Goal: Navigation & Orientation: Find specific page/section

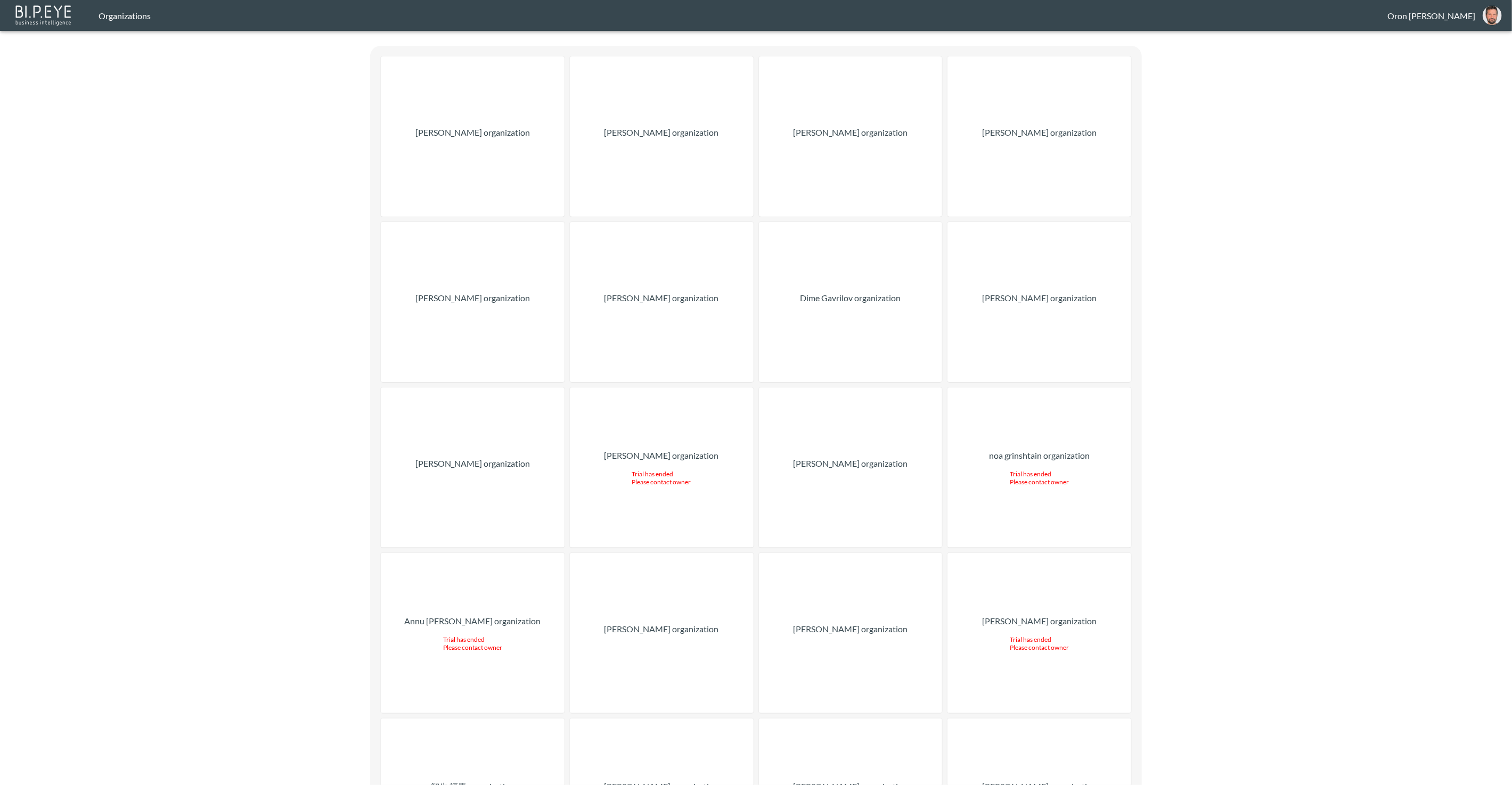
scroll to position [13127, 0]
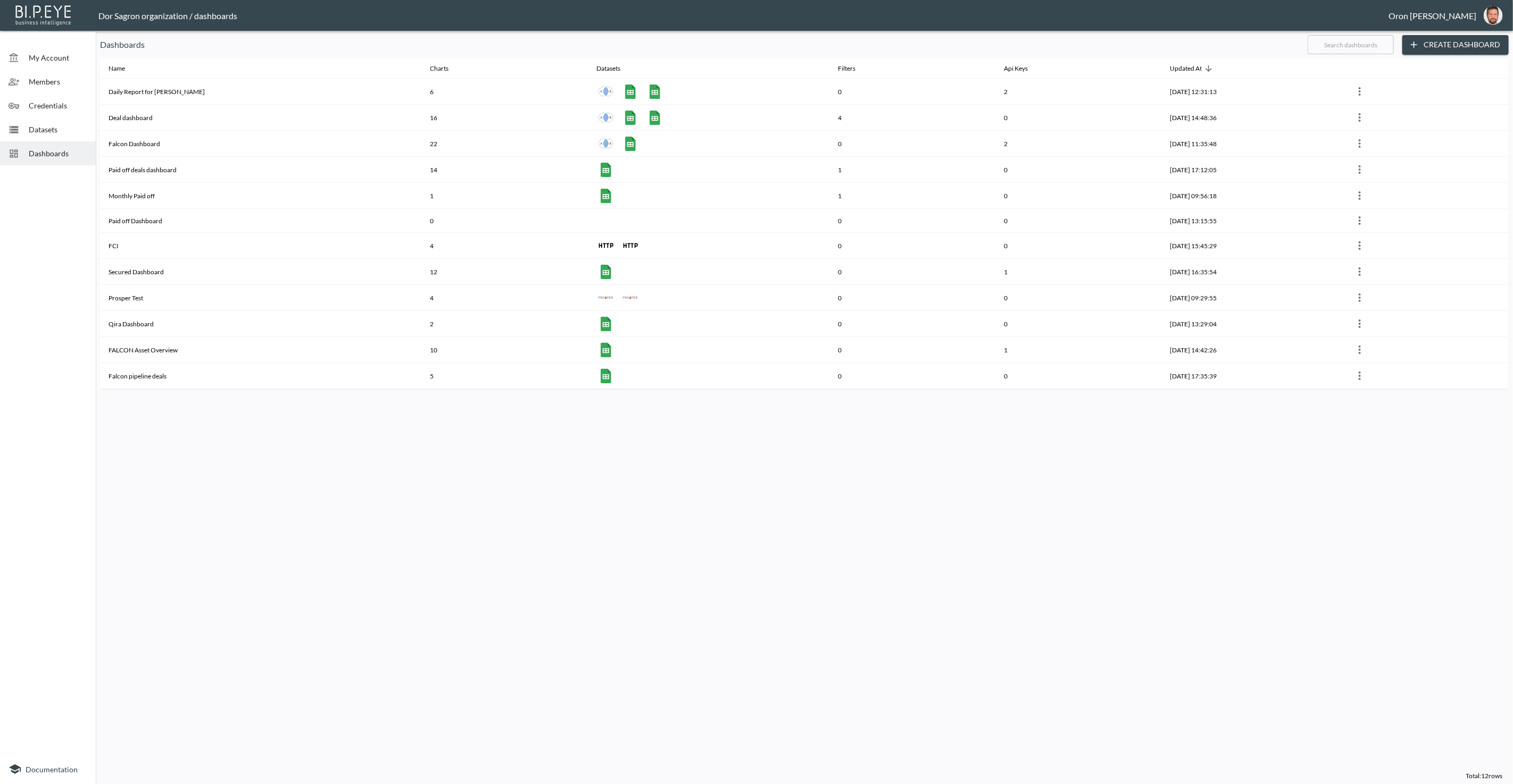
click at [54, 134] on span "Datasets" at bounding box center [58, 129] width 59 height 11
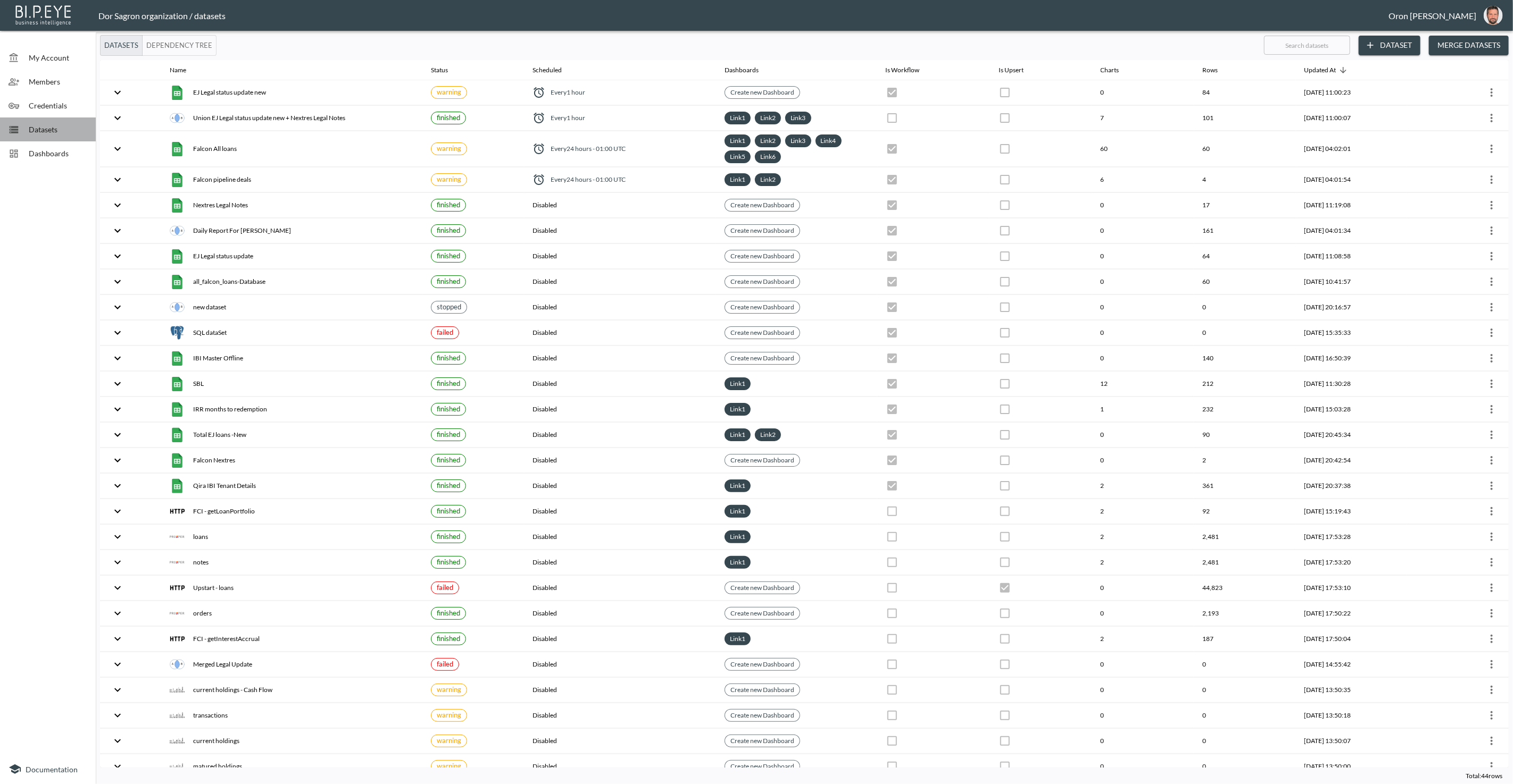
click at [54, 134] on span "Datasets" at bounding box center [58, 129] width 59 height 11
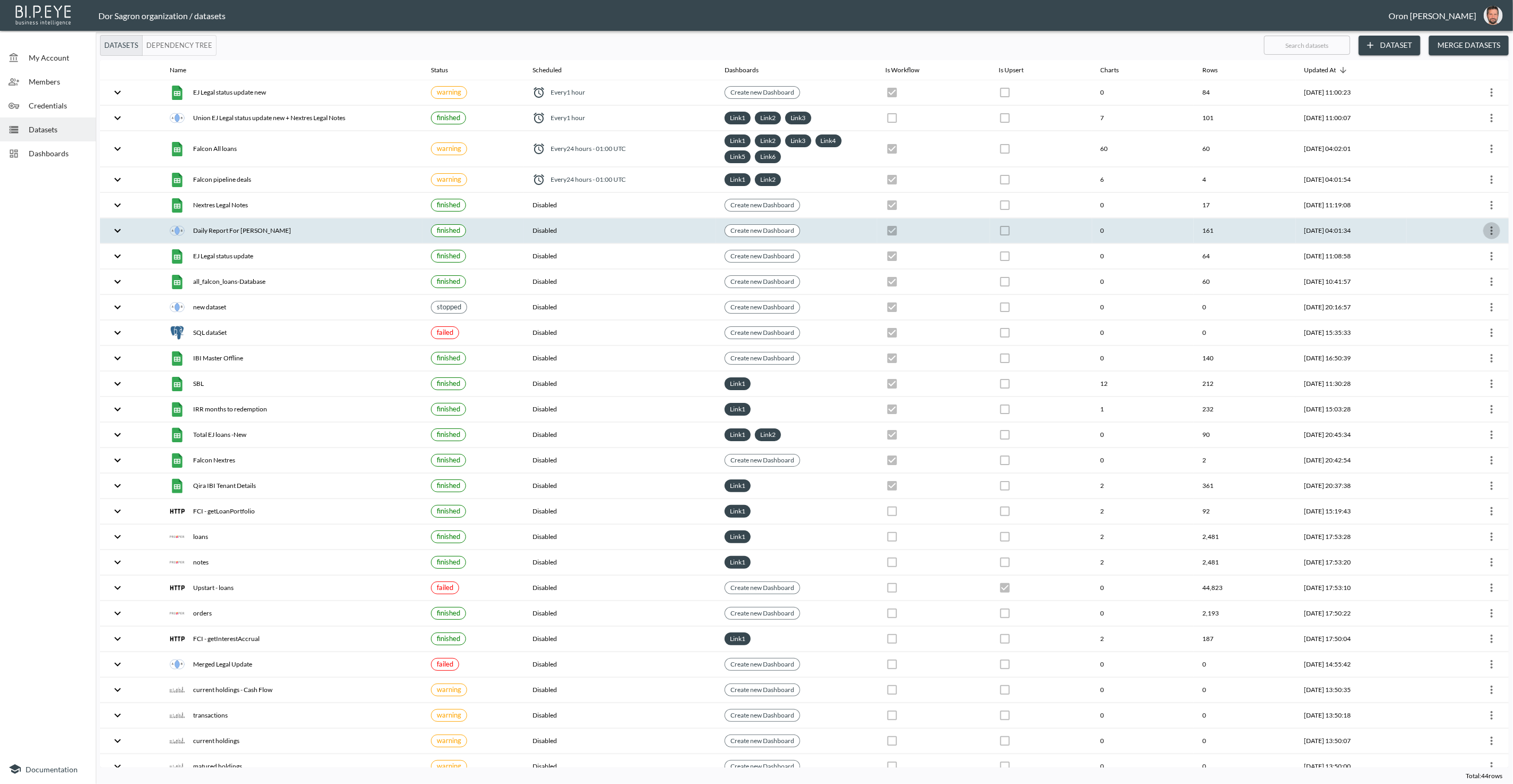
click at [1491, 230] on icon "more" at bounding box center [1492, 230] width 2 height 8
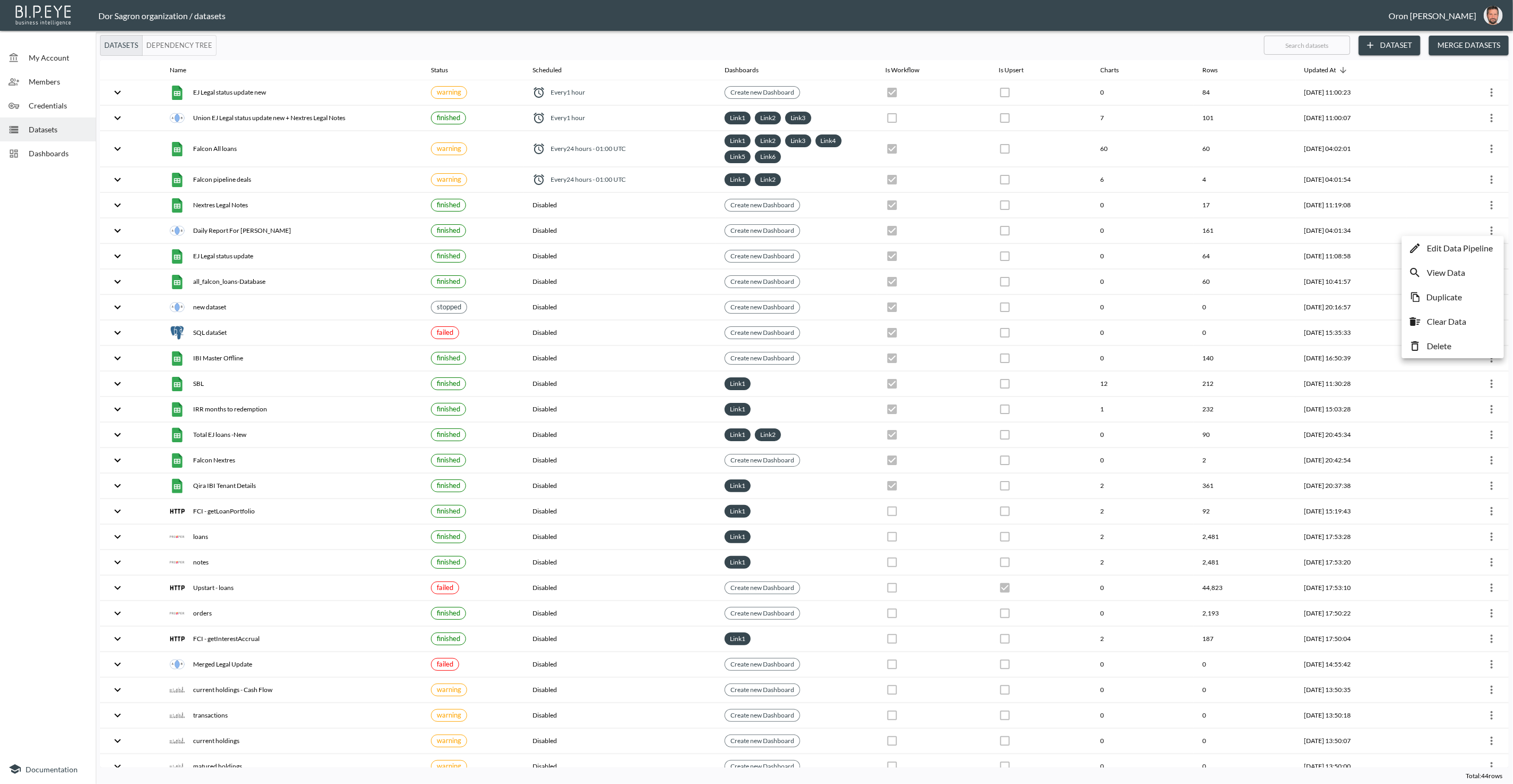
click at [1478, 246] on p "Edit Data Pipeline" at bounding box center [1459, 248] width 66 height 13
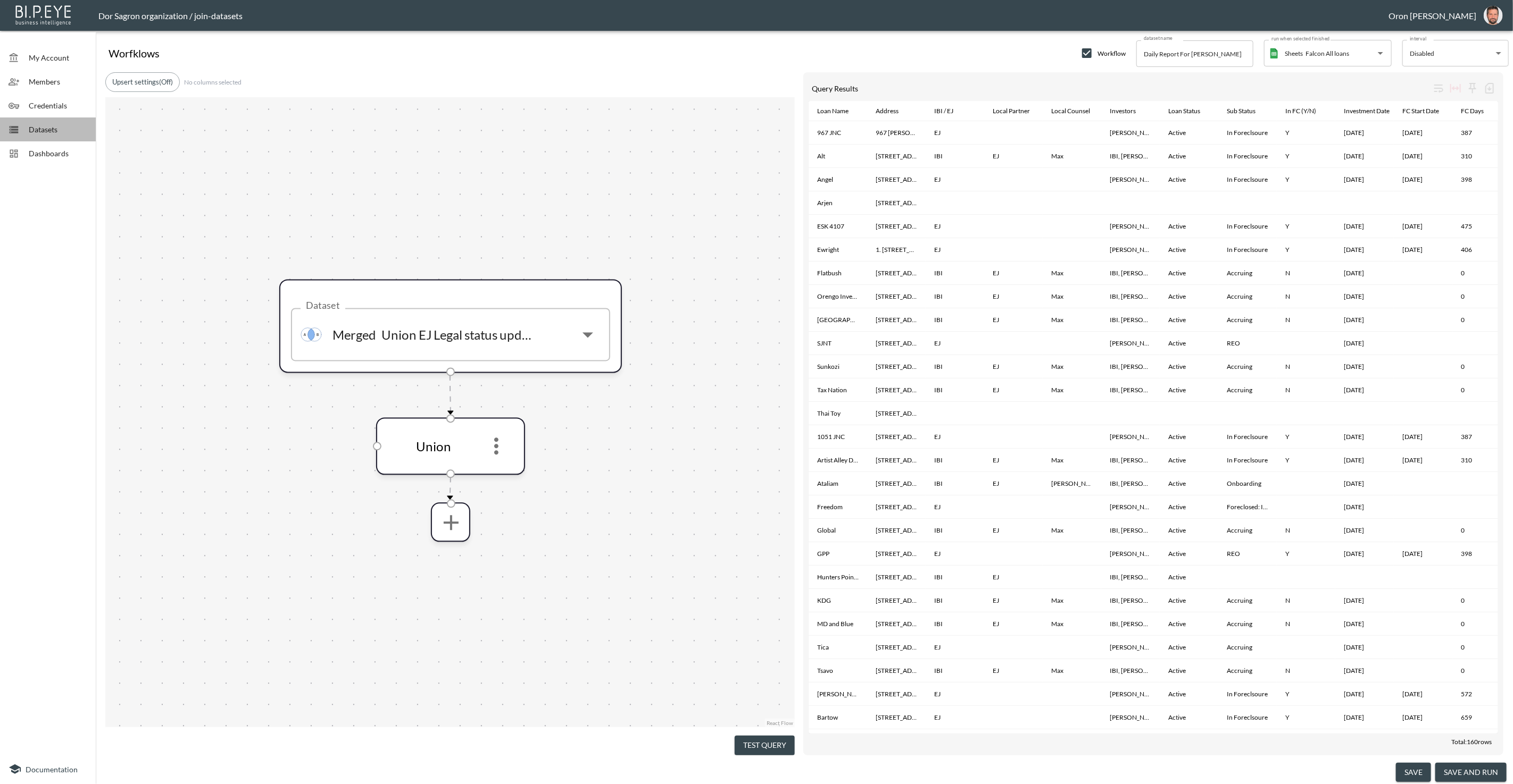
click at [51, 131] on span "Datasets" at bounding box center [58, 129] width 59 height 11
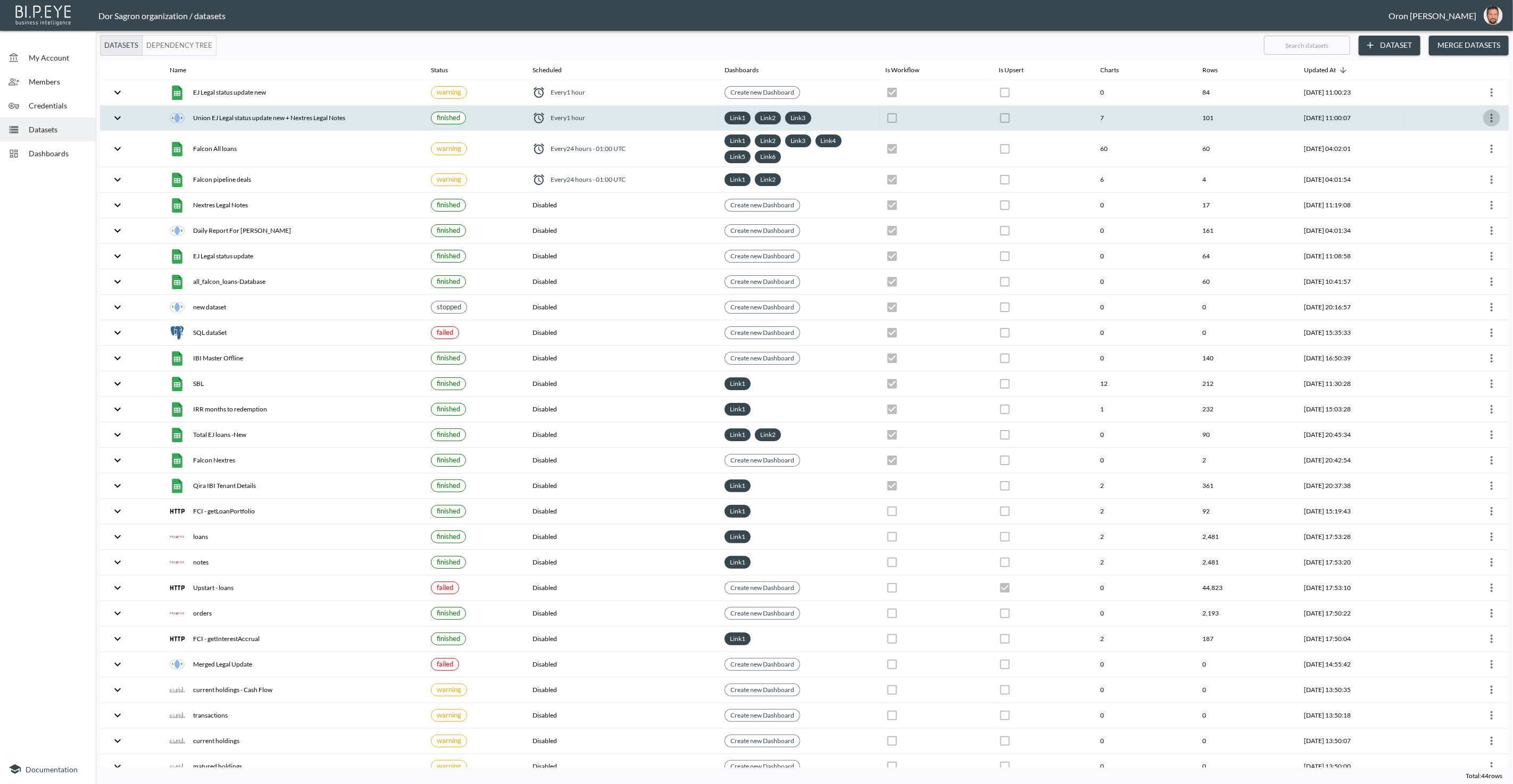
click at [1490, 116] on icon "more" at bounding box center [1492, 118] width 13 height 13
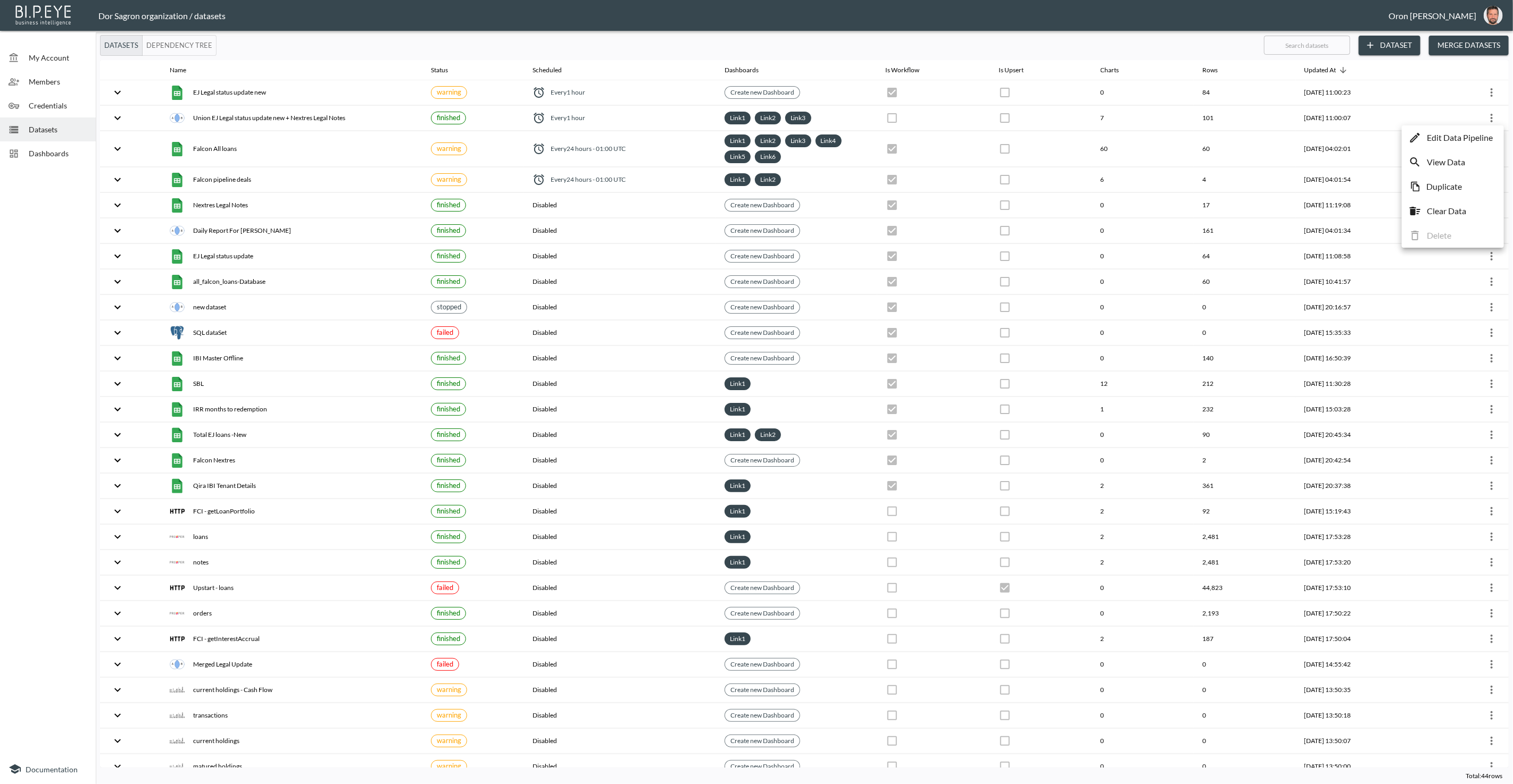
click at [1478, 136] on p "Edit Data Pipeline" at bounding box center [1459, 137] width 66 height 13
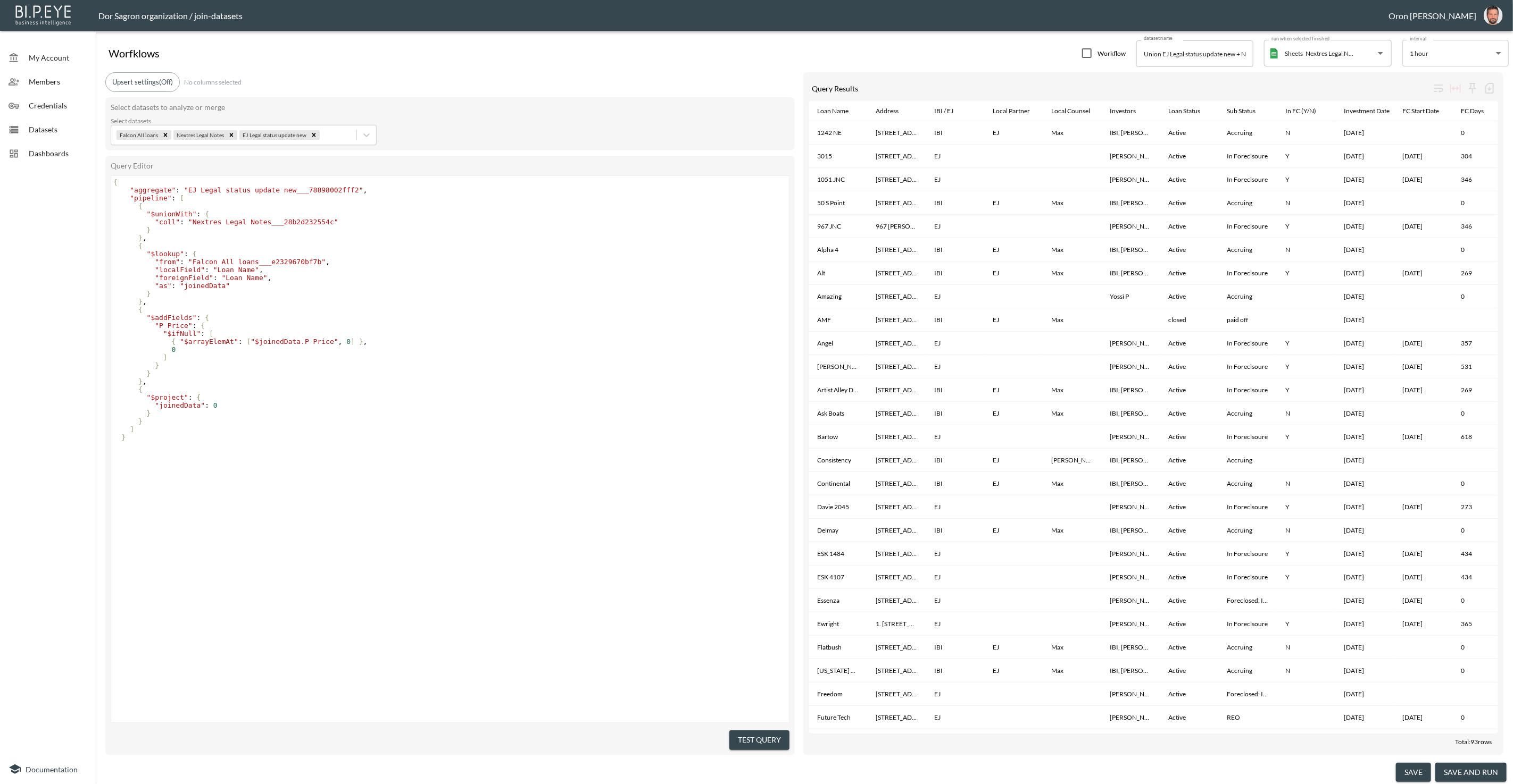
click at [53, 130] on span "Datasets" at bounding box center [58, 129] width 59 height 11
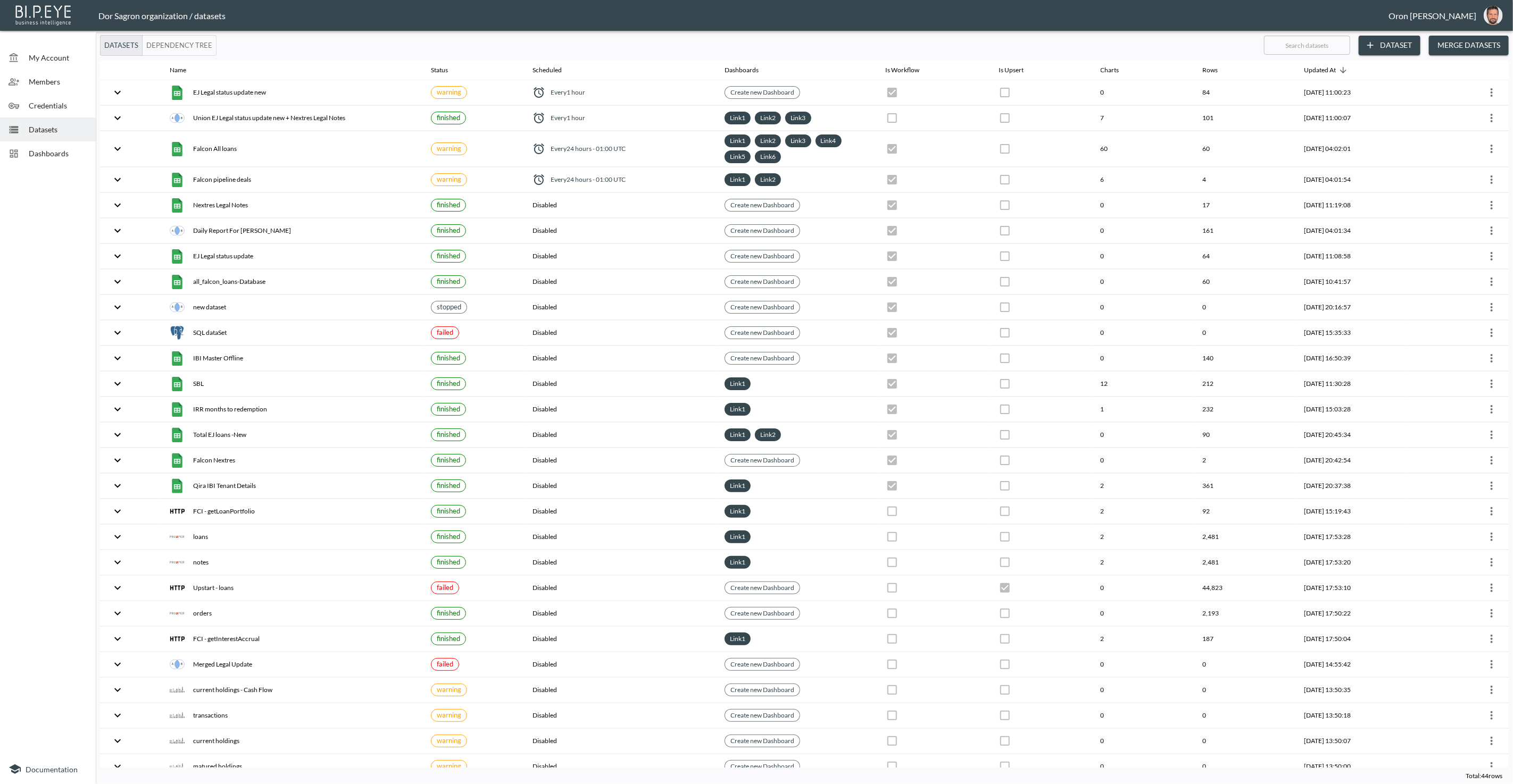
click at [18, 151] on icon at bounding box center [14, 154] width 11 height 11
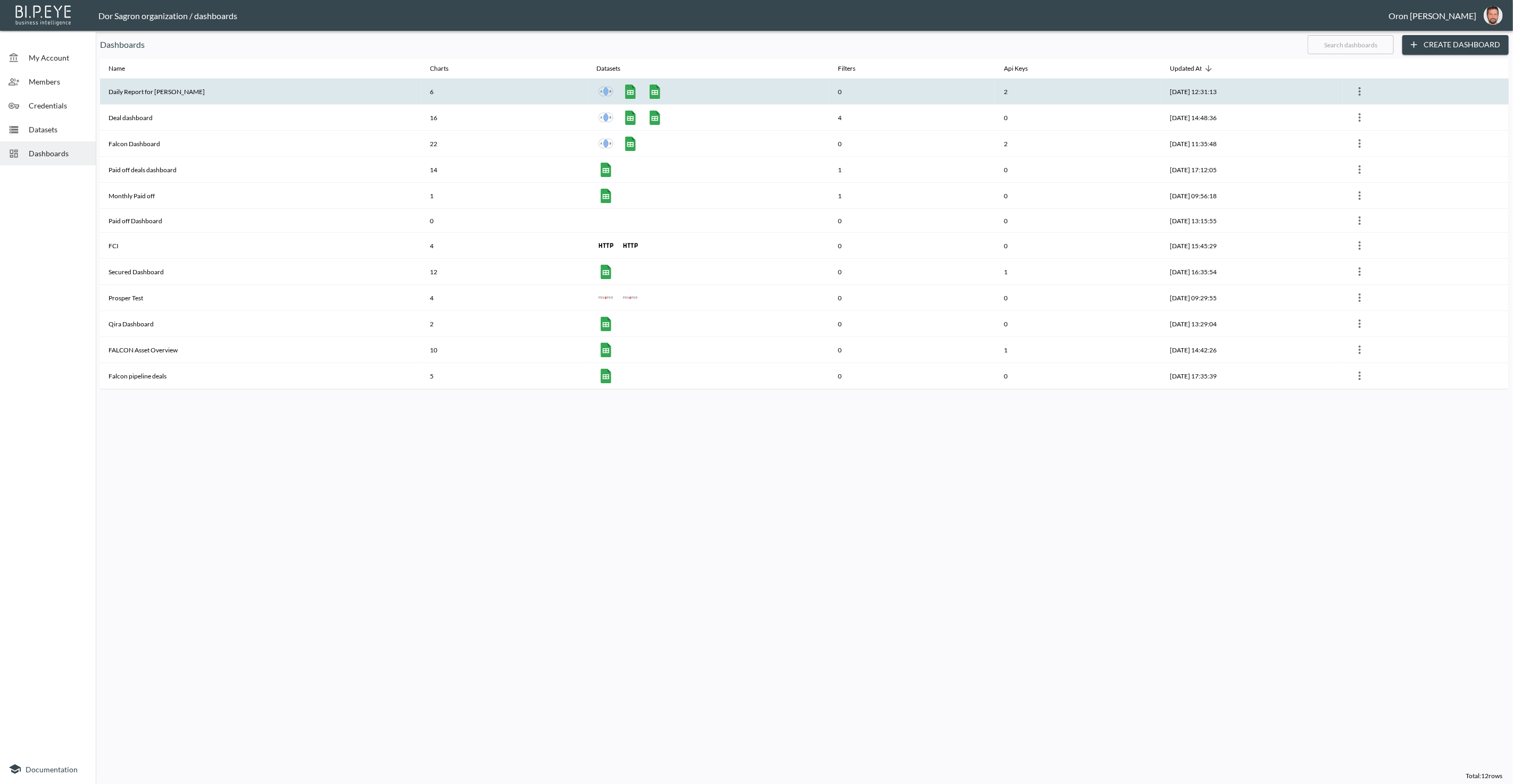
click at [174, 87] on th "Daily Report for [PERSON_NAME]" at bounding box center [260, 91] width 322 height 26
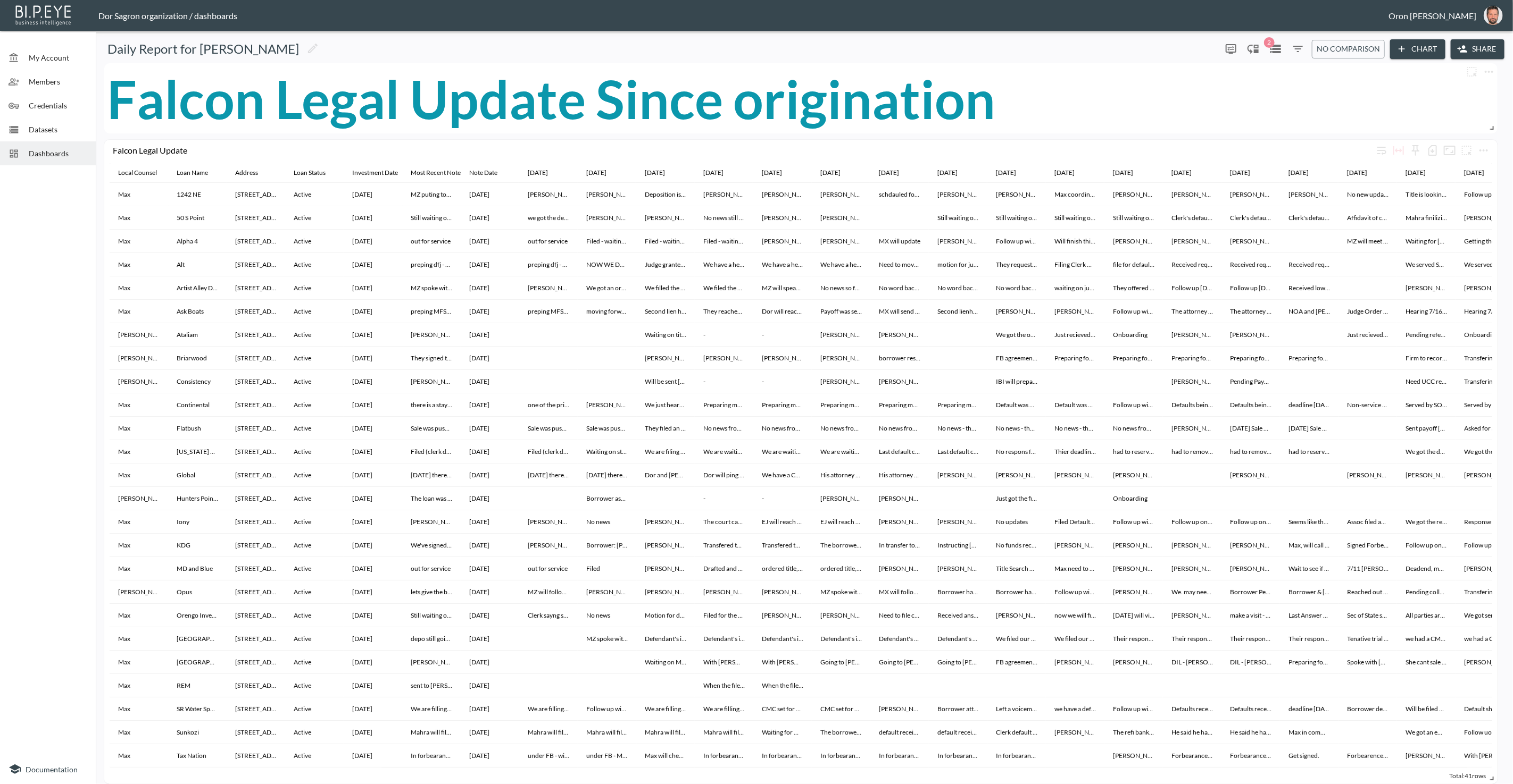
click at [1283, 54] on div "Daily Report for [PERSON_NAME] 2 0 No comparison Chart Share" at bounding box center [804, 49] width 1409 height 20
click at [1279, 53] on icon "Datasets" at bounding box center [1275, 48] width 13 height 13
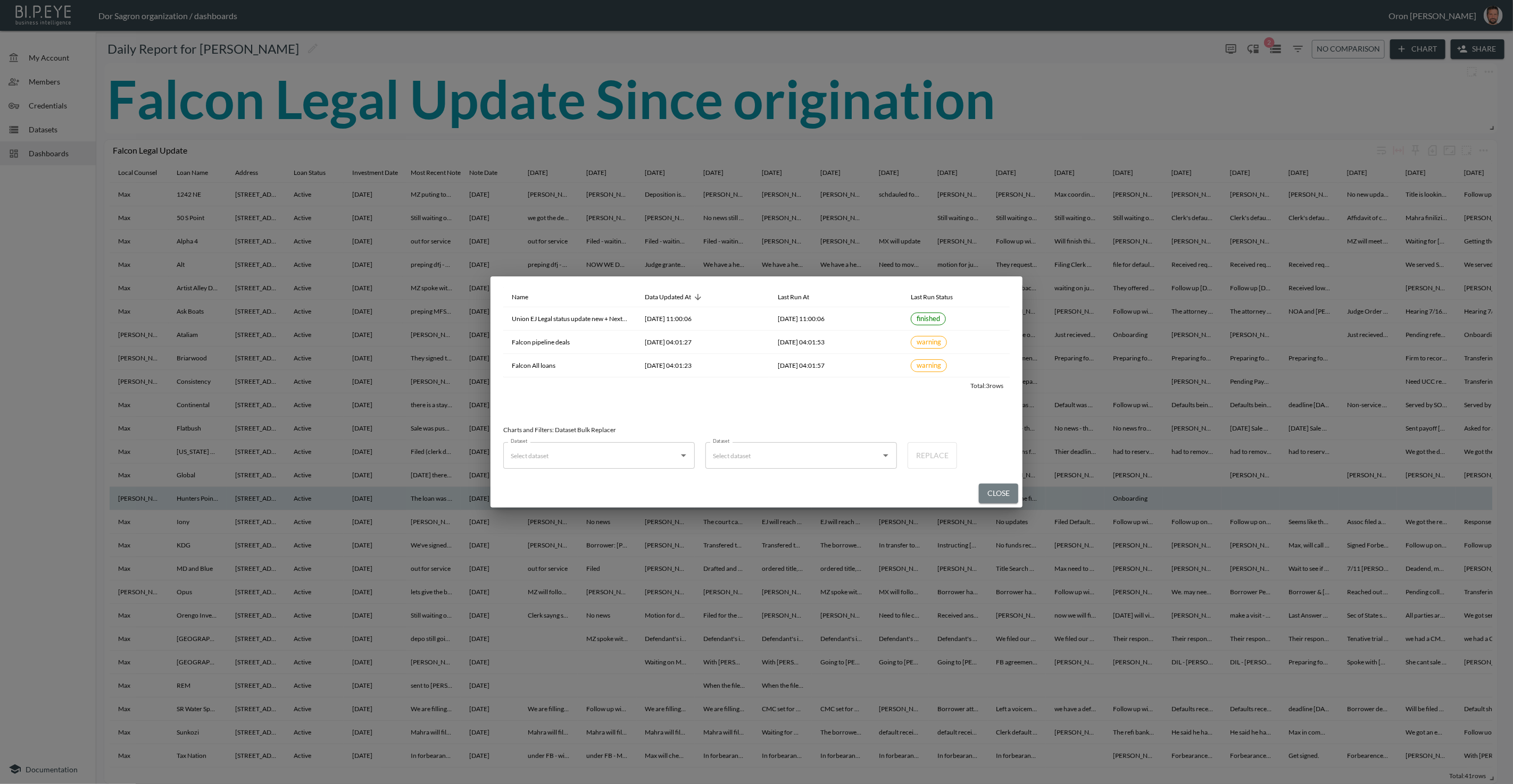
click at [995, 492] on button "Close" at bounding box center [999, 493] width 39 height 20
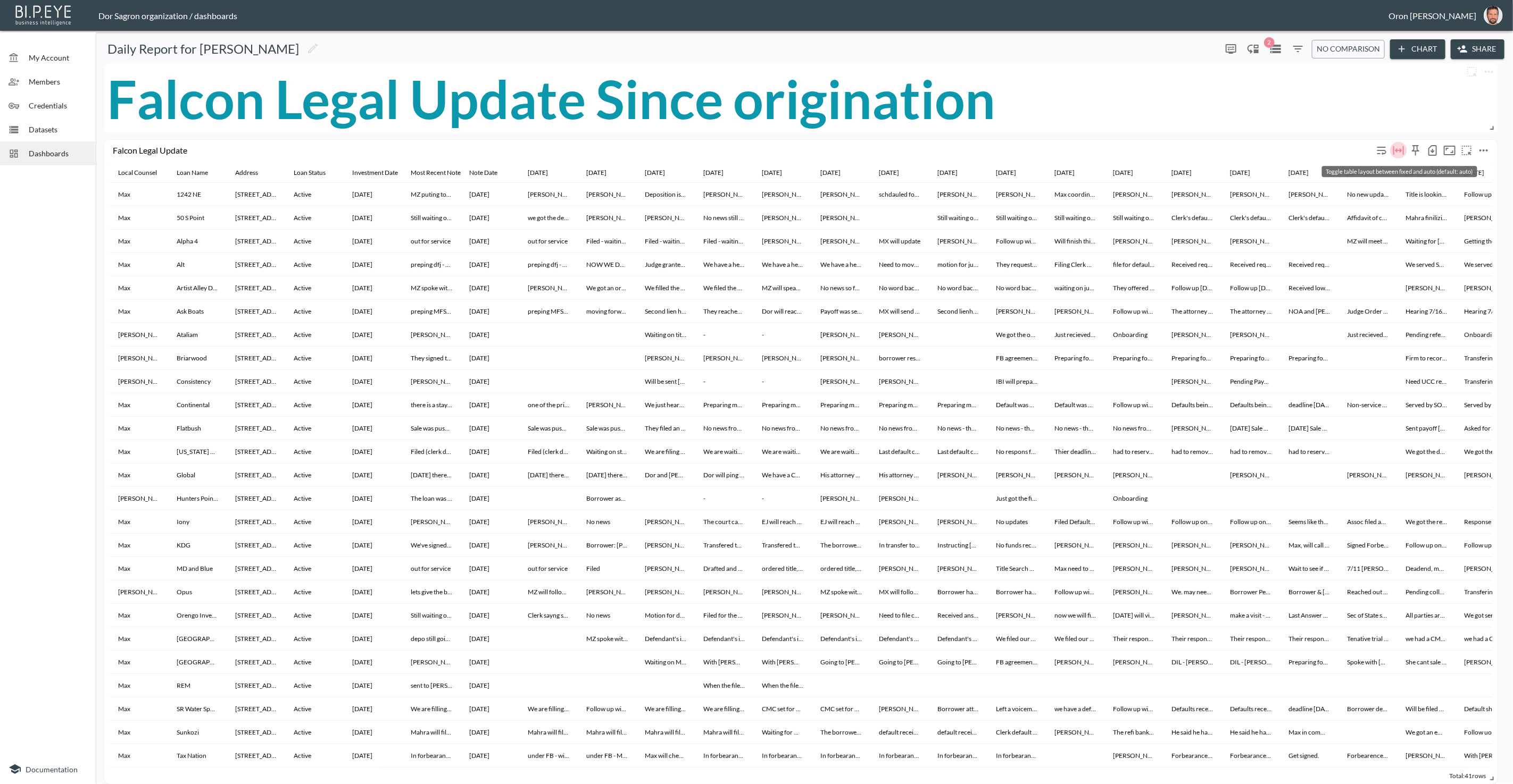
click at [1397, 149] on icon "Toggle table layout between fixed and auto (default: auto)" at bounding box center [1399, 150] width 11 height 8
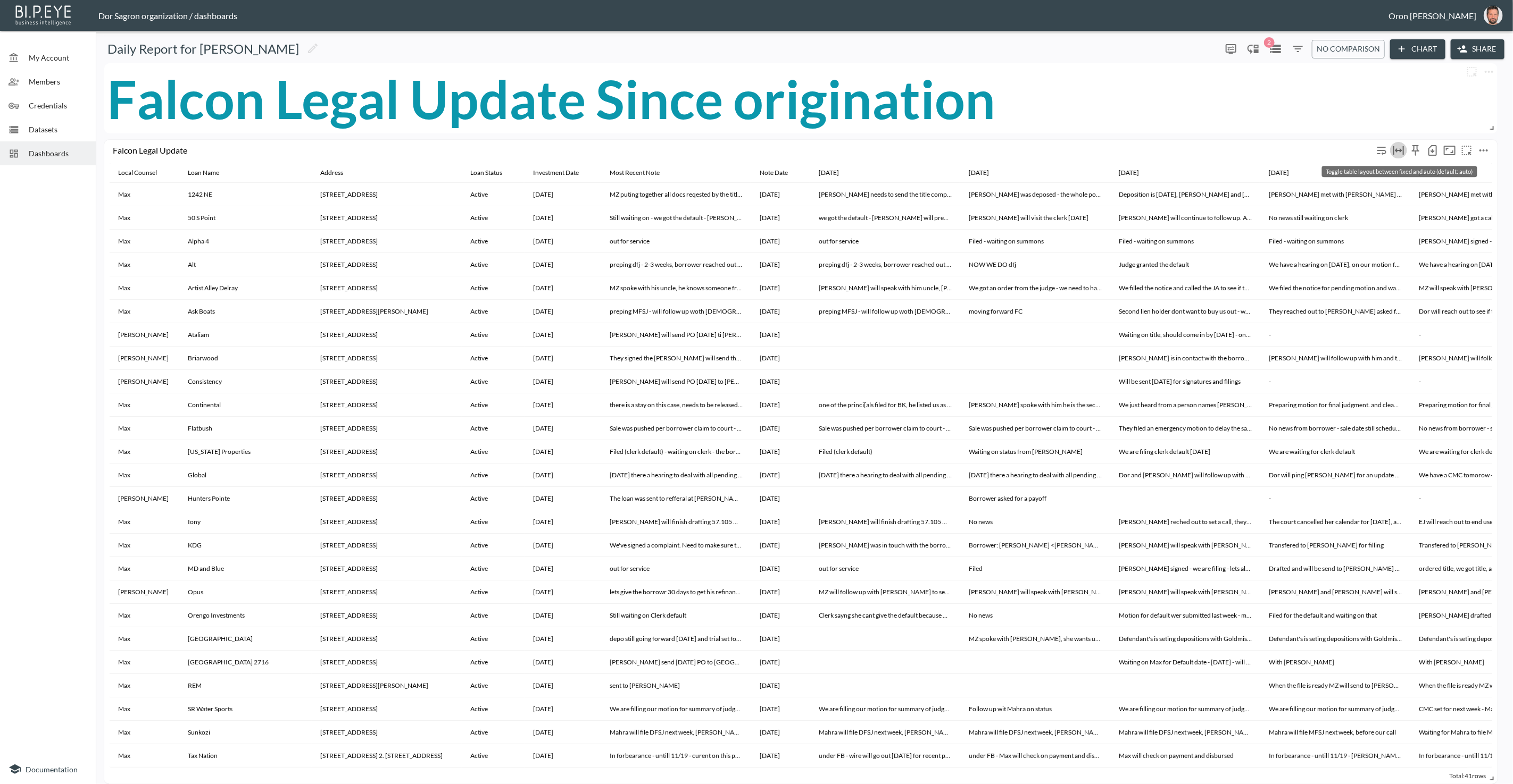
click at [1397, 149] on icon "Toggle table layout between fixed and auto (default: auto)" at bounding box center [1399, 150] width 11 height 8
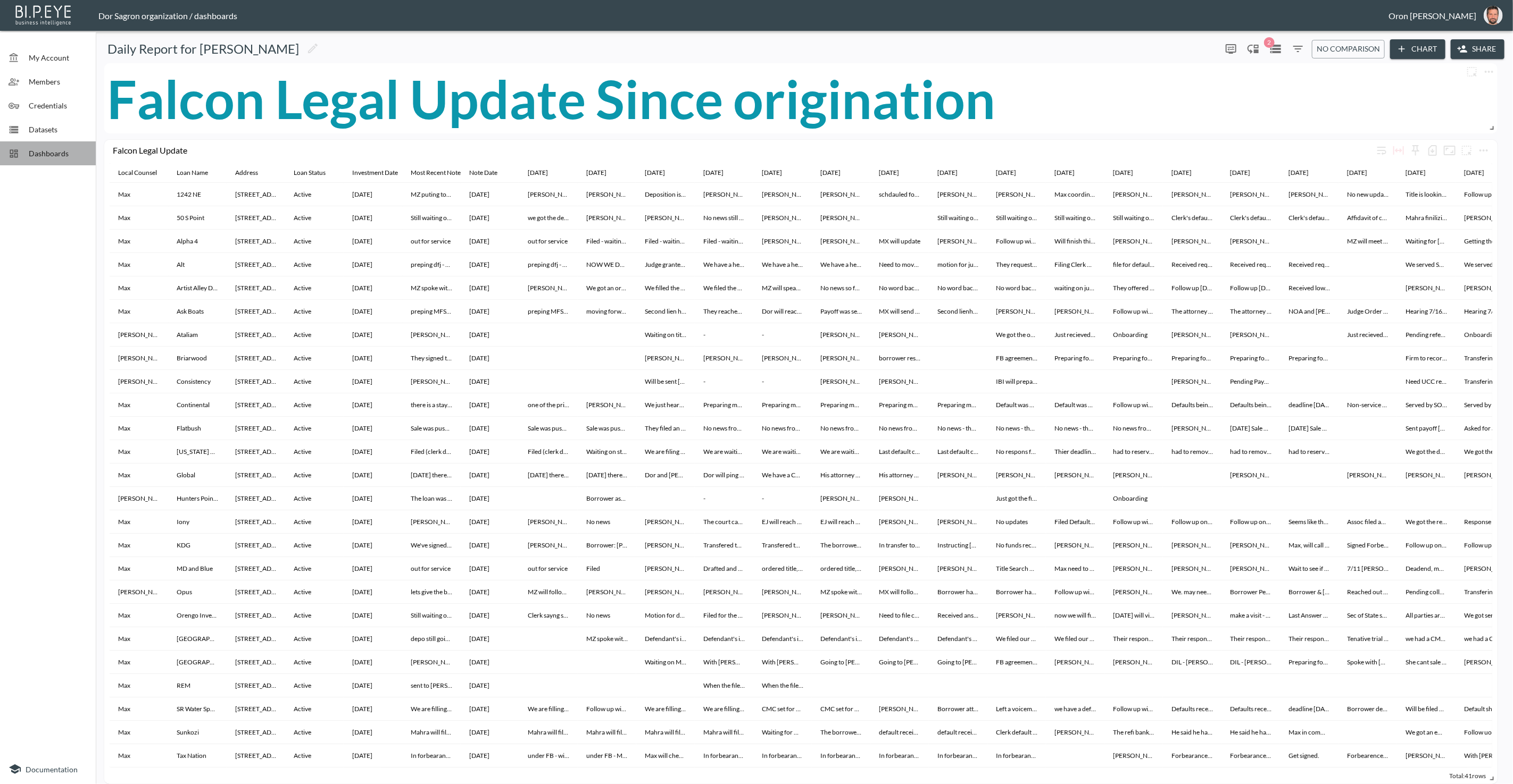
click at [57, 148] on span "Dashboards" at bounding box center [58, 153] width 59 height 11
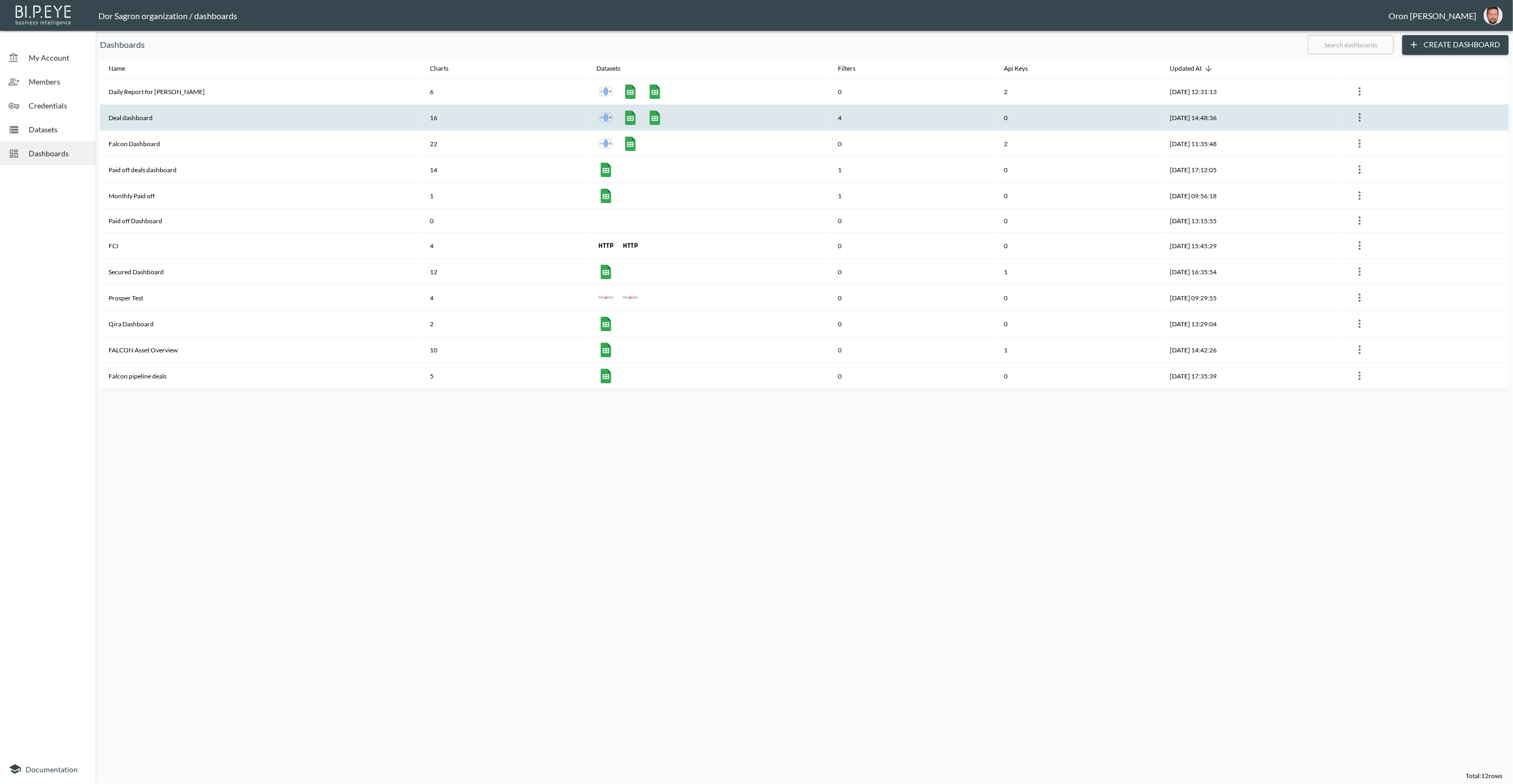
click at [176, 126] on th "Deal dashboard" at bounding box center [260, 118] width 322 height 26
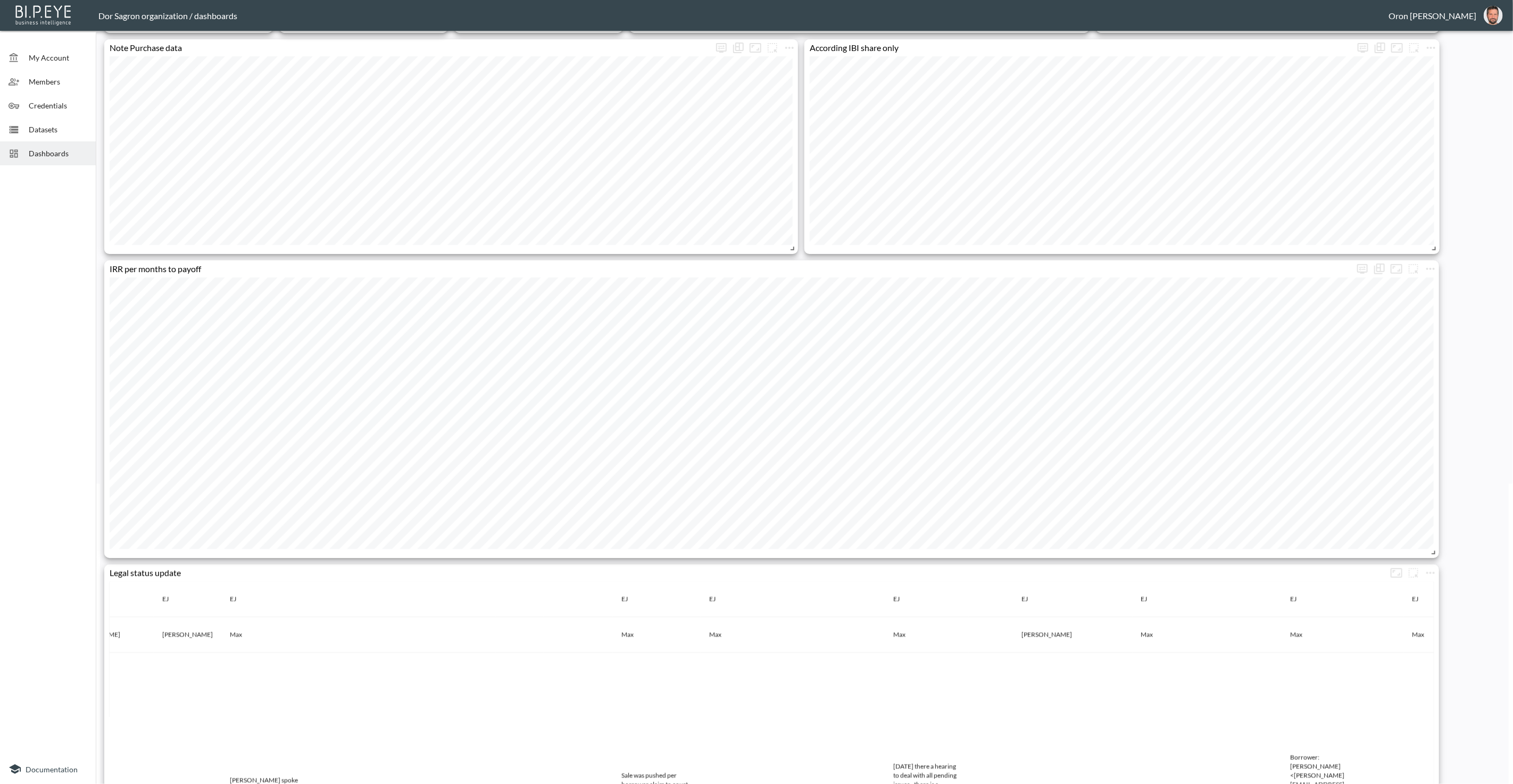
scroll to position [0, 880]
click at [66, 161] on div "Dashboards" at bounding box center [48, 153] width 96 height 24
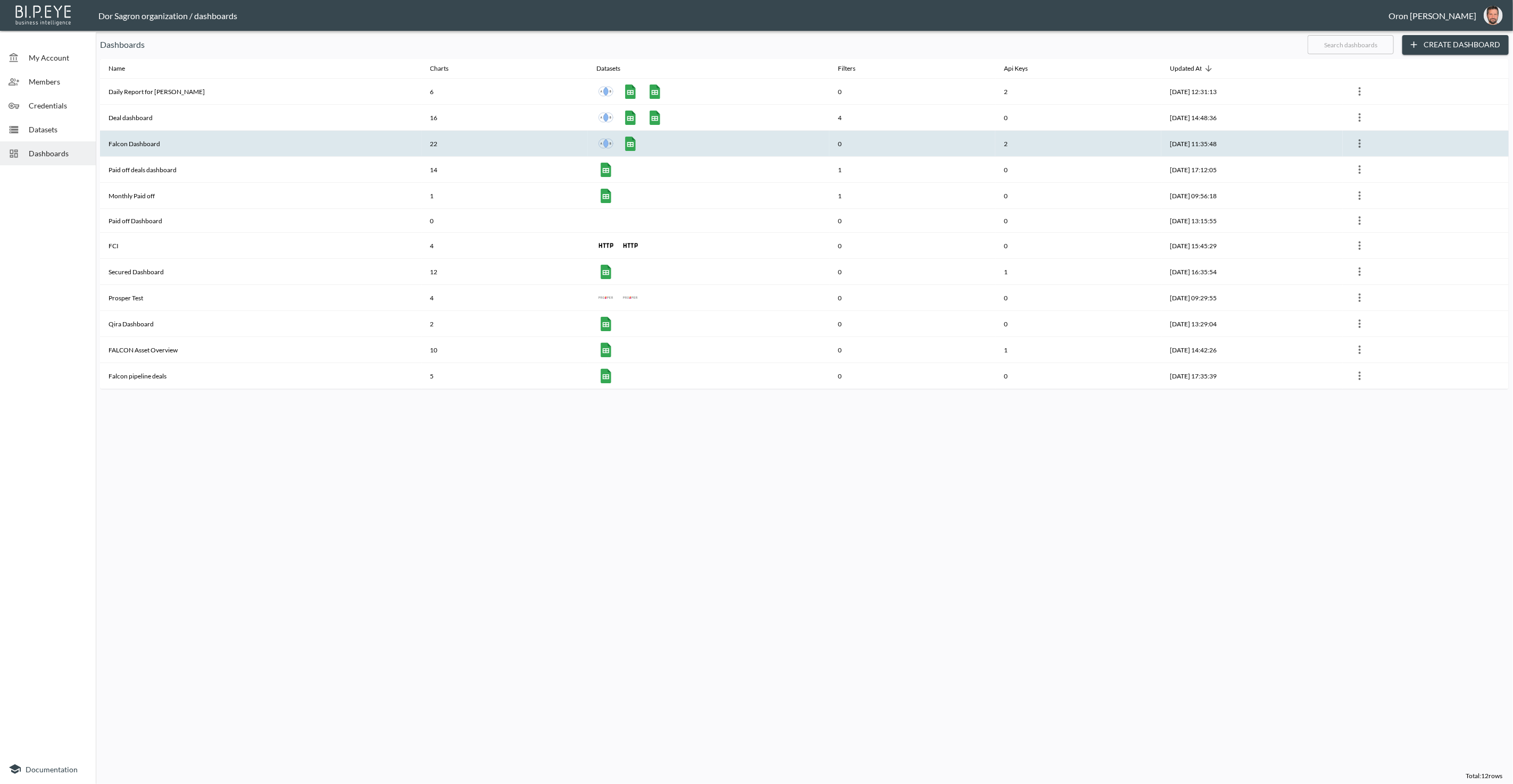
click at [170, 134] on th "Falcon Dashboard" at bounding box center [260, 143] width 322 height 26
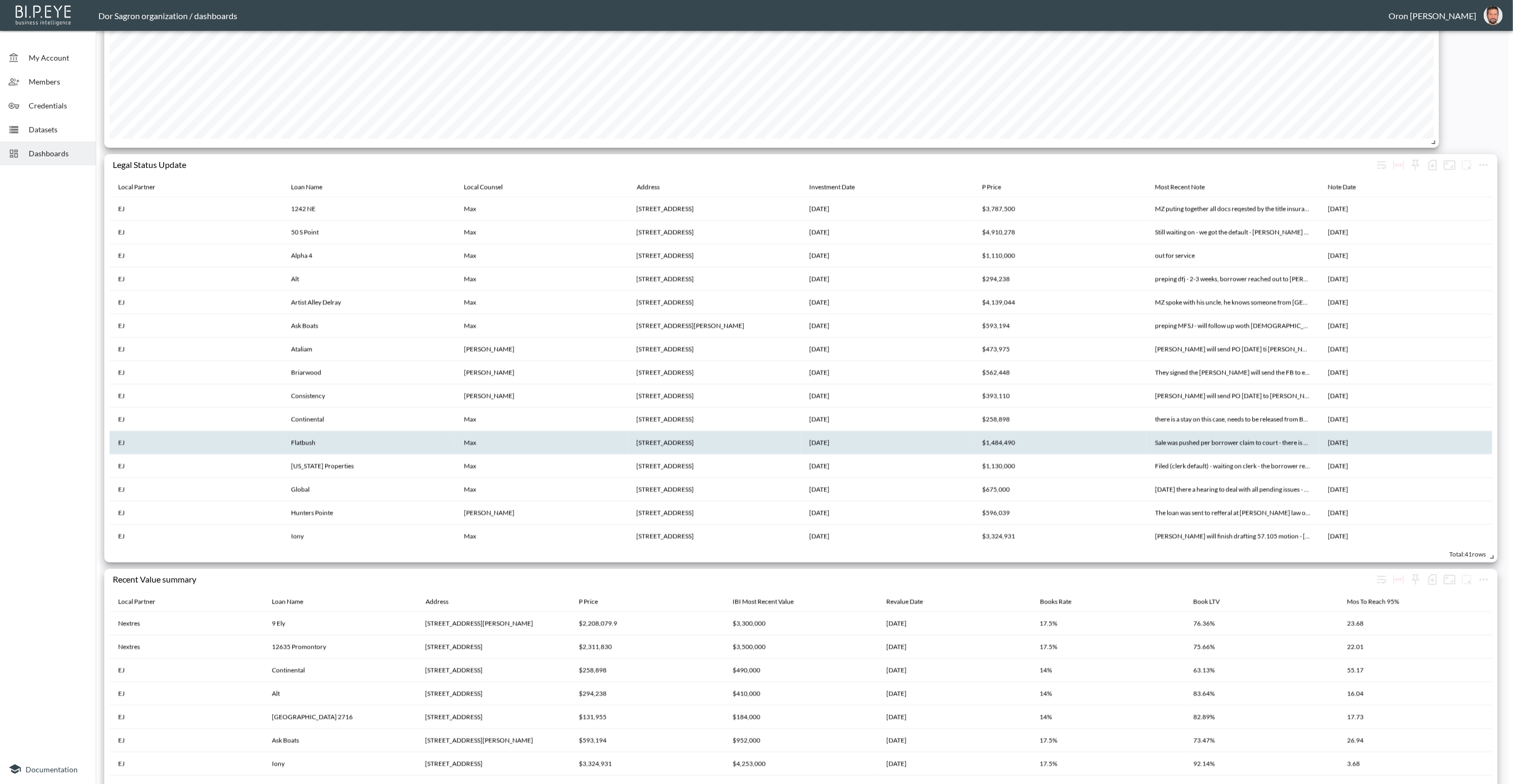
scroll to position [1928, 0]
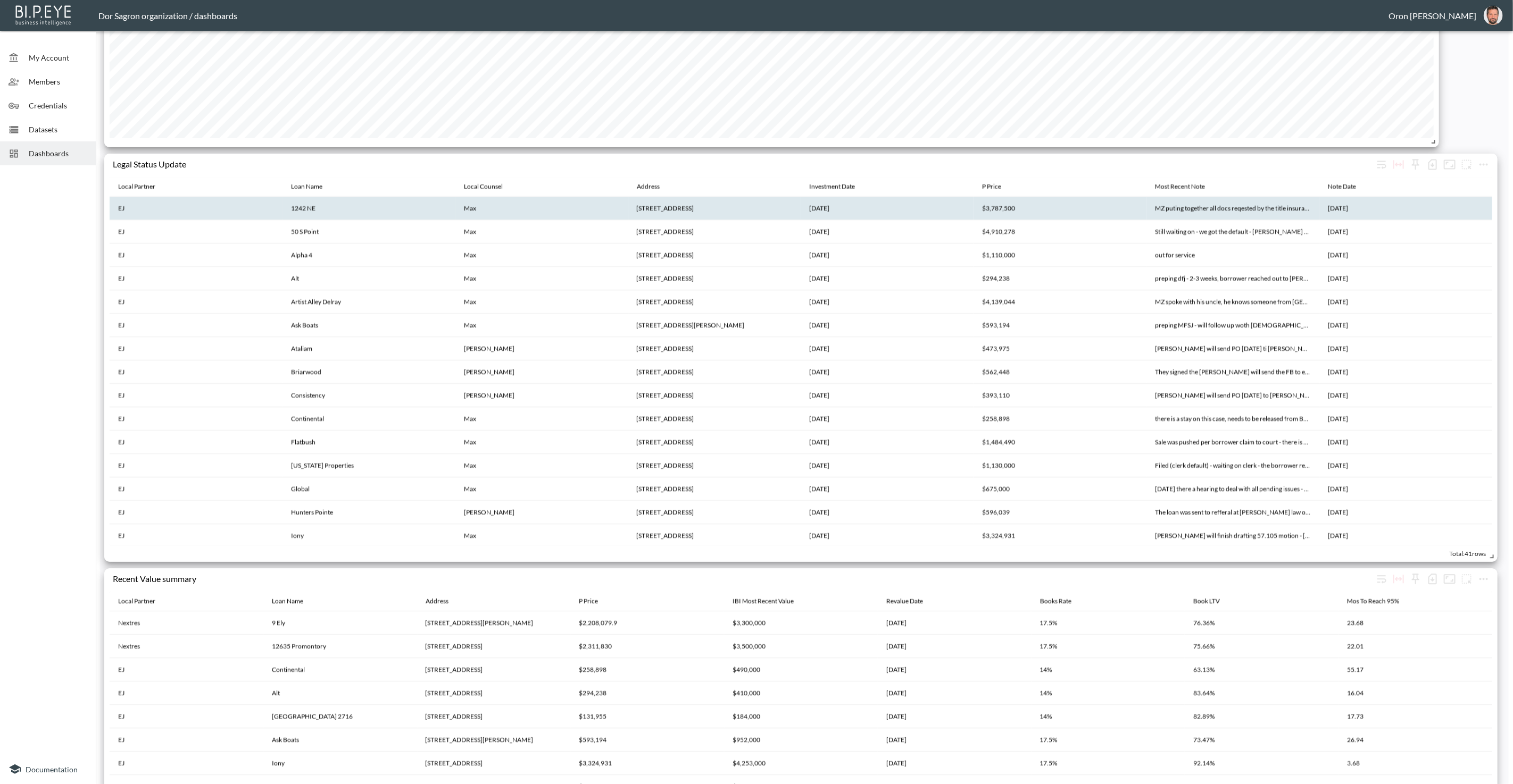
click at [1231, 211] on th "MZ puting together all docs reqested by the title insurance - should wrap up in…" at bounding box center [1233, 208] width 173 height 23
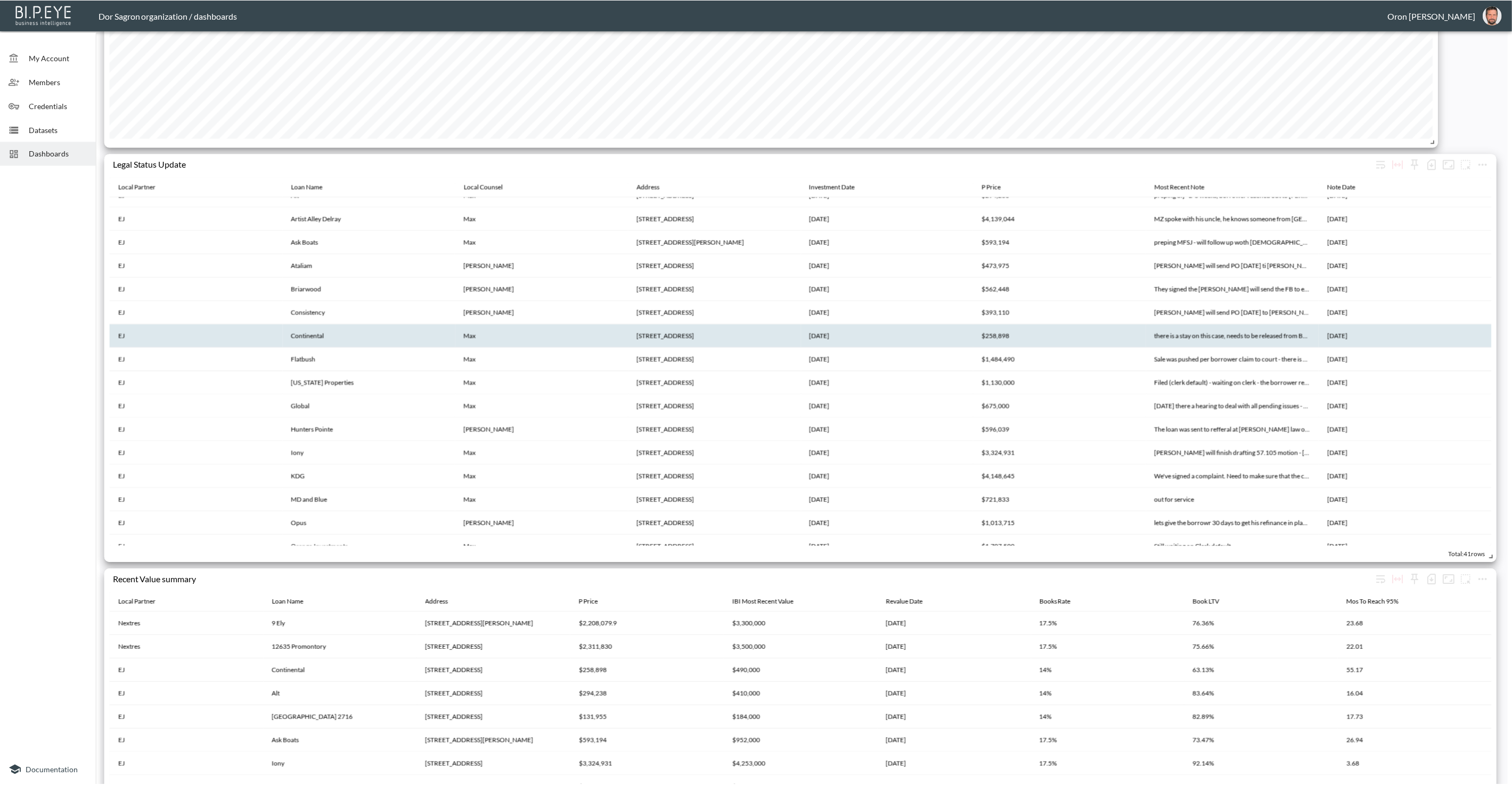
scroll to position [0, 0]
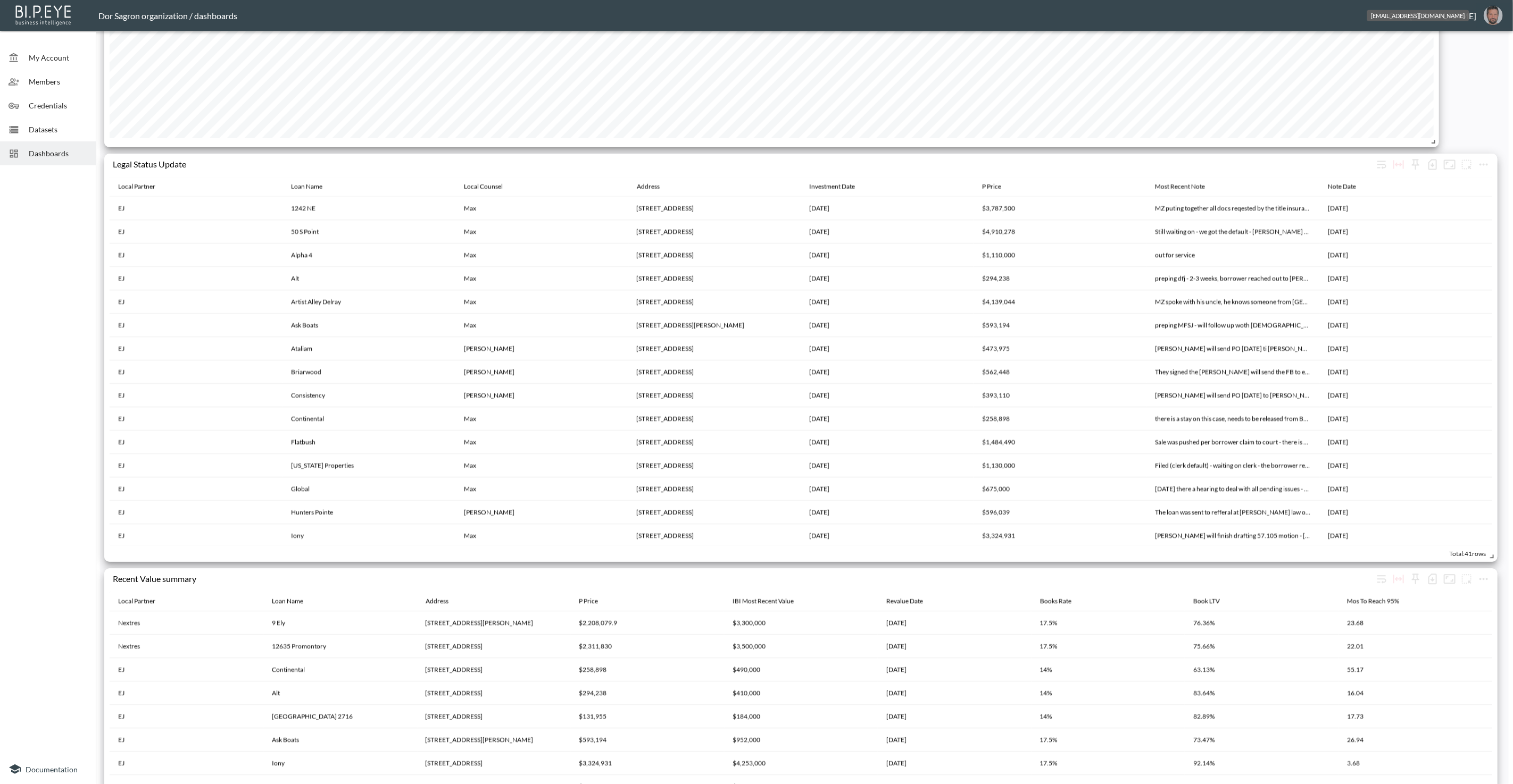
click at [1495, 10] on img "oron@bipeye.com" at bounding box center [1493, 15] width 19 height 19
click at [1473, 37] on li "Switch Organization" at bounding box center [1466, 42] width 91 height 19
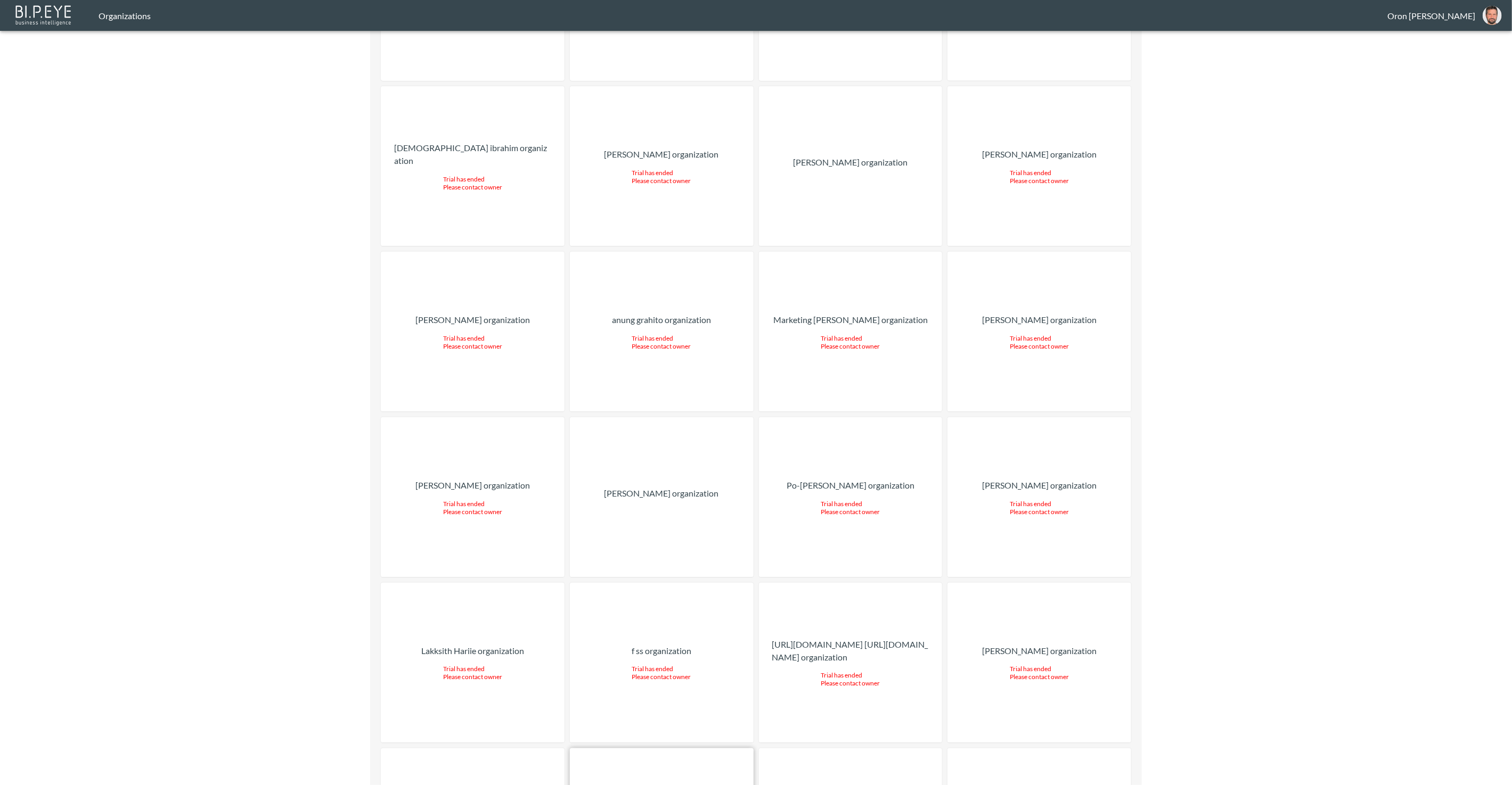
scroll to position [4444, 0]
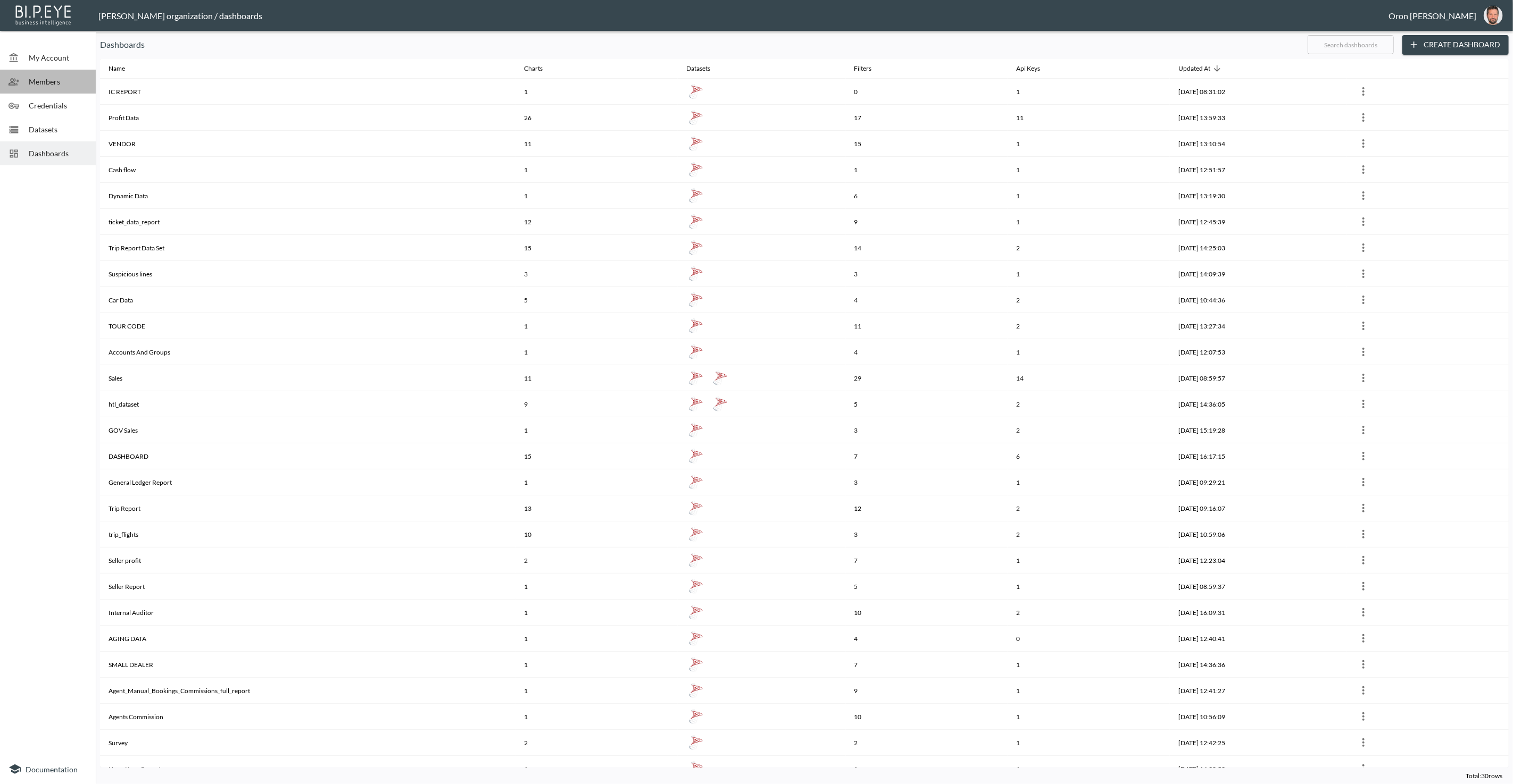
click at [50, 78] on span "Members" at bounding box center [58, 81] width 59 height 11
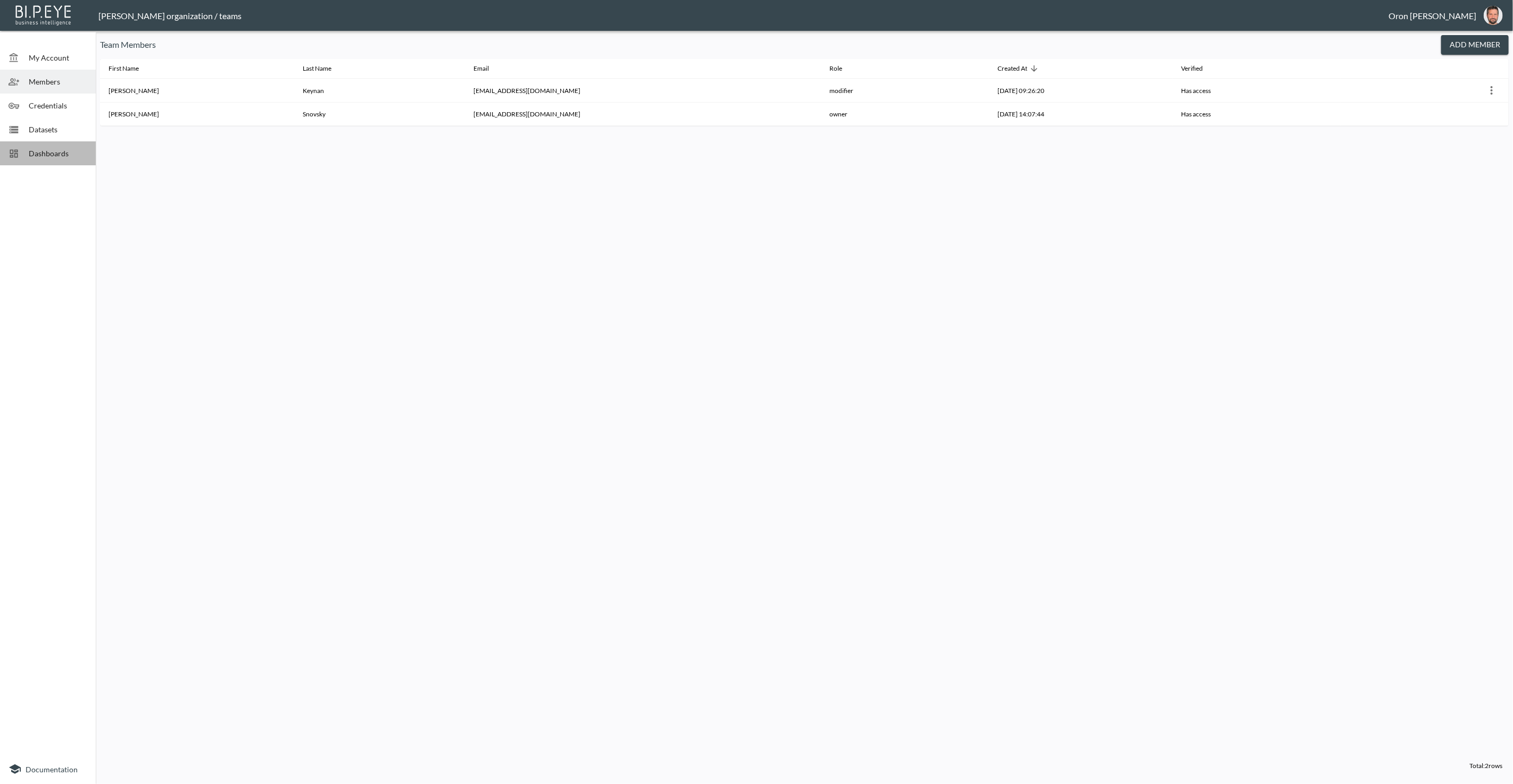
click at [52, 149] on span "Dashboards" at bounding box center [58, 153] width 59 height 11
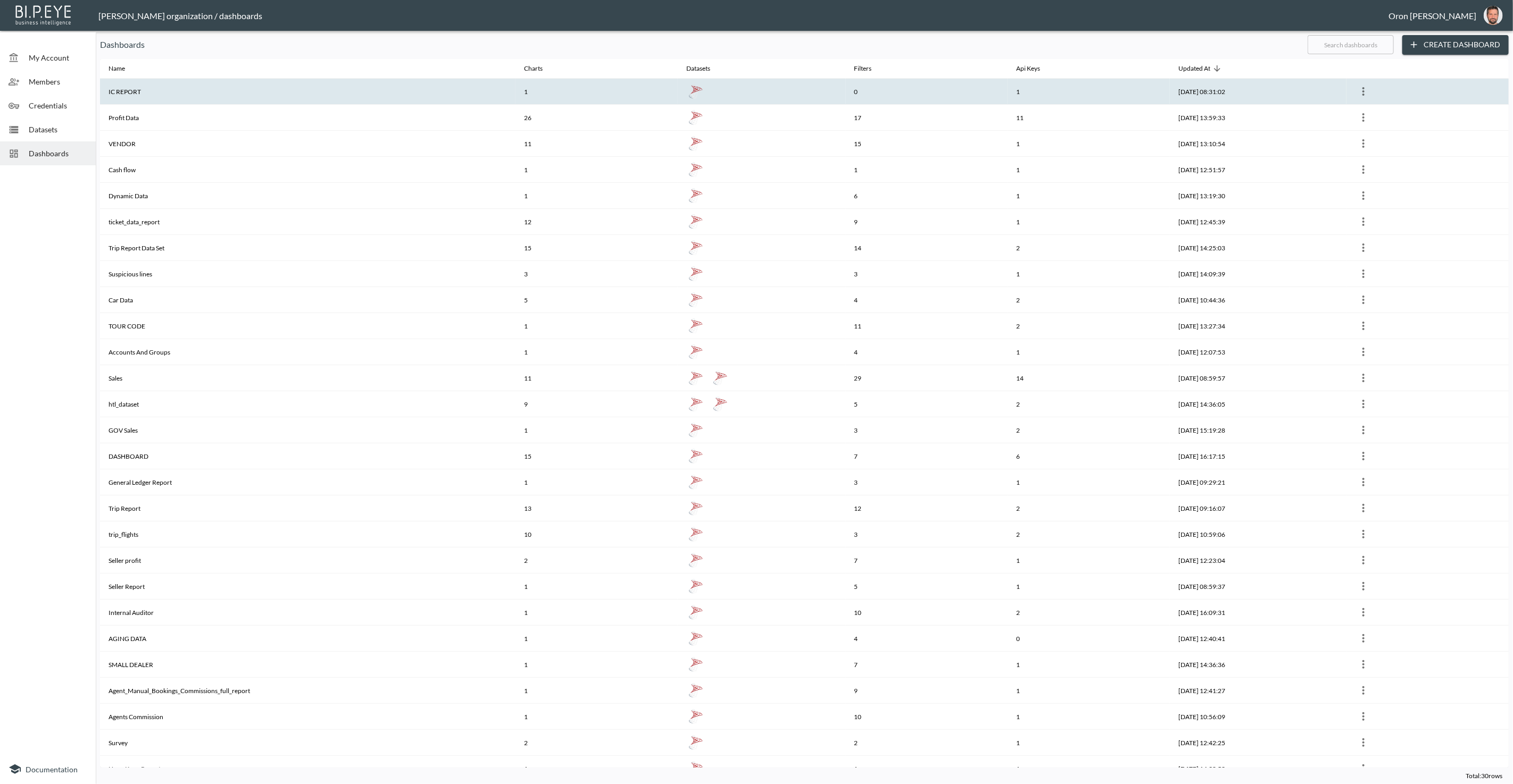
click at [205, 94] on th "IC REPORT" at bounding box center [307, 91] width 415 height 26
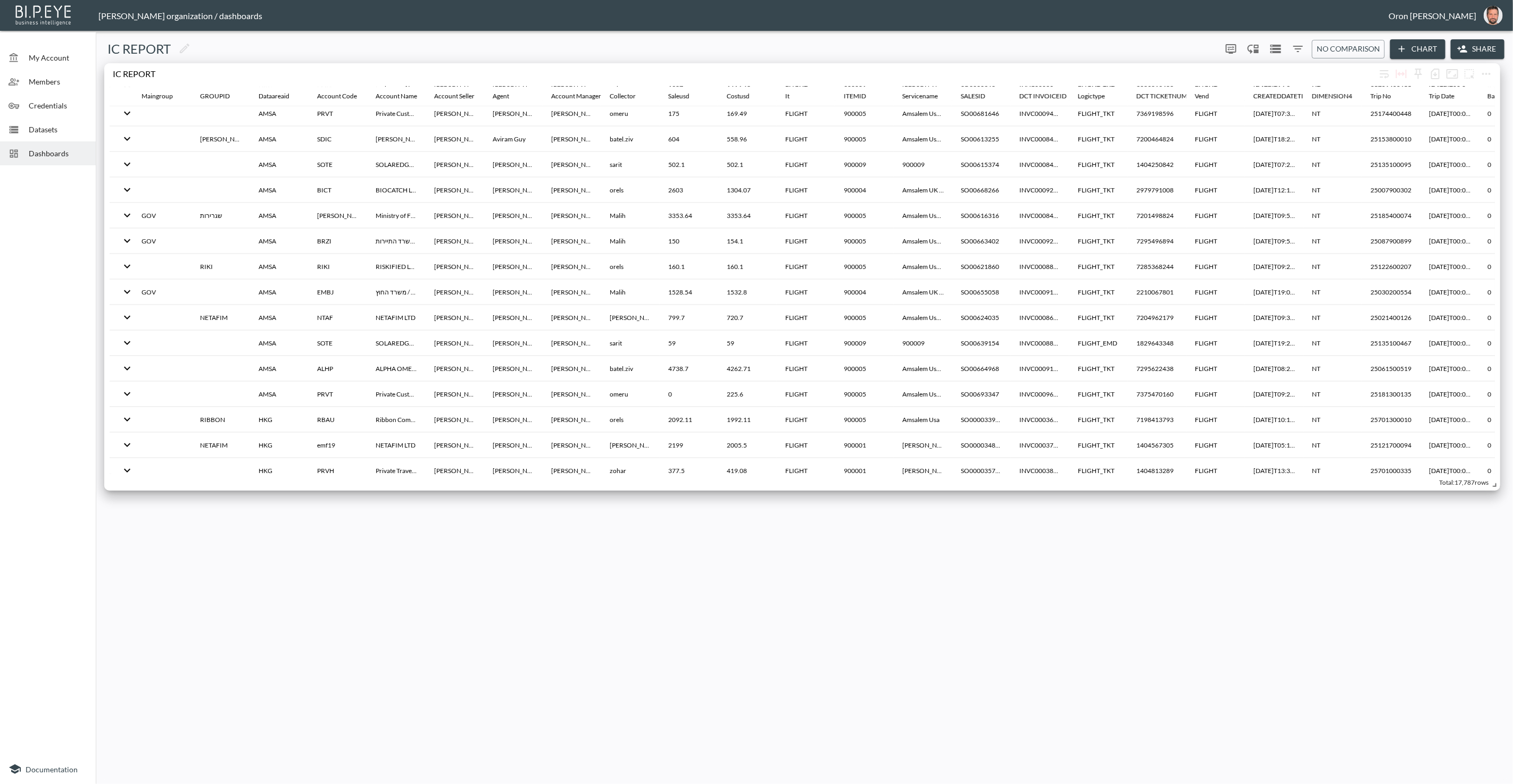
scroll to position [51029, 0]
